Goal: Find contact information: Find contact information

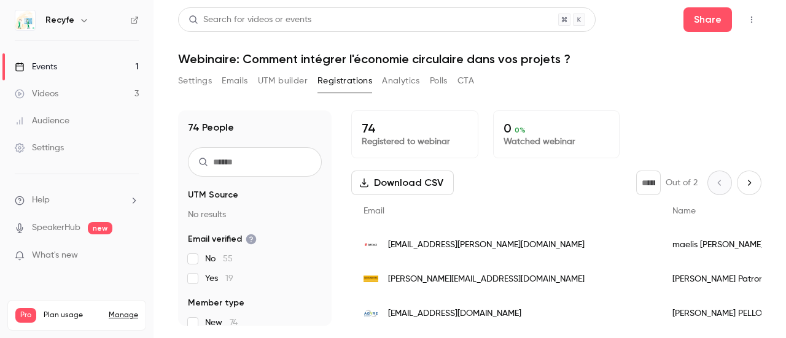
scroll to position [61, 0]
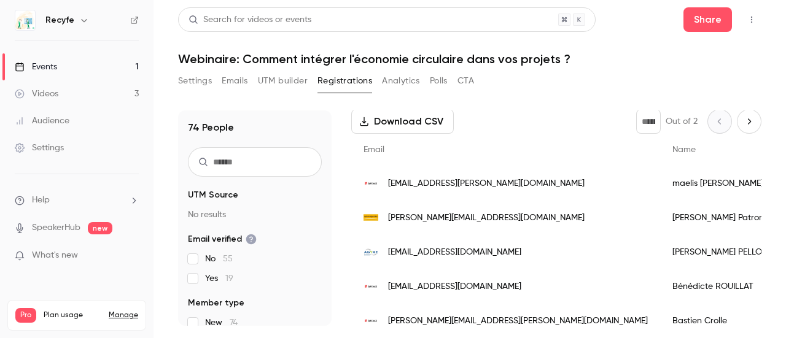
click at [445, 181] on span "[EMAIL_ADDRESS][PERSON_NAME][DOMAIN_NAME]" at bounding box center [486, 184] width 197 height 13
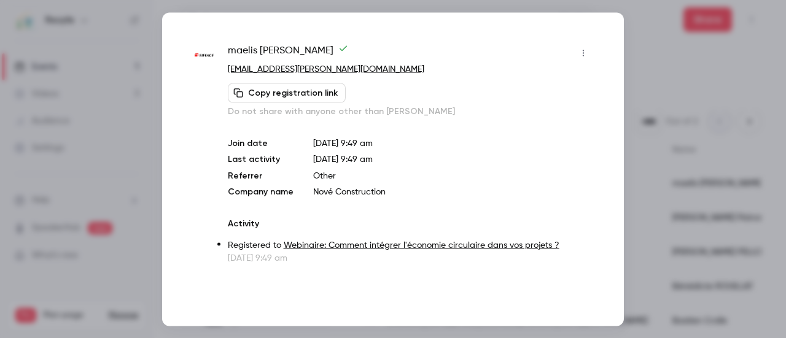
click at [629, 47] on div at bounding box center [393, 169] width 786 height 338
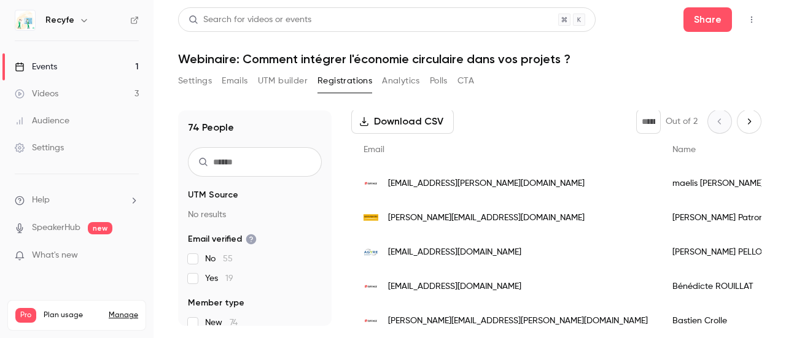
click at [467, 284] on span "[EMAIL_ADDRESS][DOMAIN_NAME]" at bounding box center [454, 287] width 133 height 13
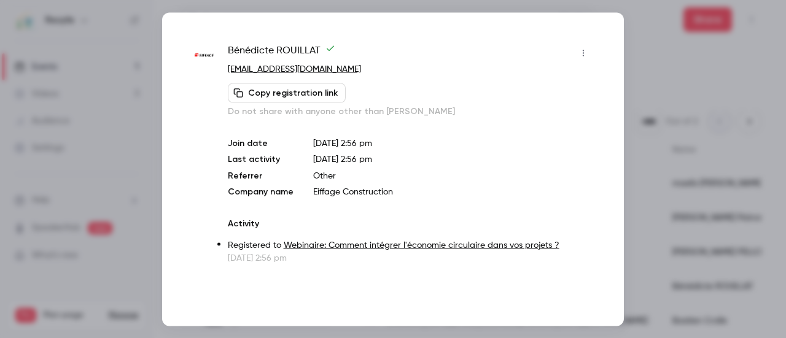
click at [655, 77] on div at bounding box center [393, 169] width 786 height 338
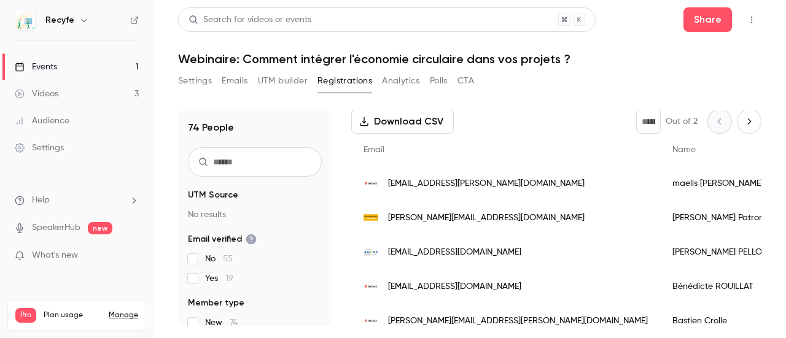
click at [459, 313] on div "[PERSON_NAME][EMAIL_ADDRESS][PERSON_NAME][DOMAIN_NAME]" at bounding box center [505, 321] width 309 height 34
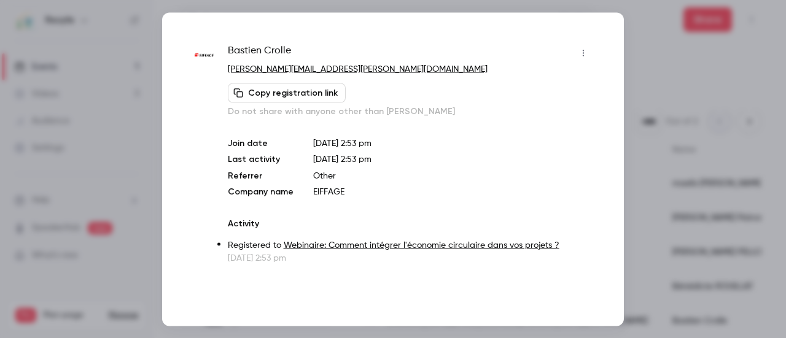
click at [641, 77] on div at bounding box center [393, 169] width 786 height 338
